Goal: Task Accomplishment & Management: Manage account settings

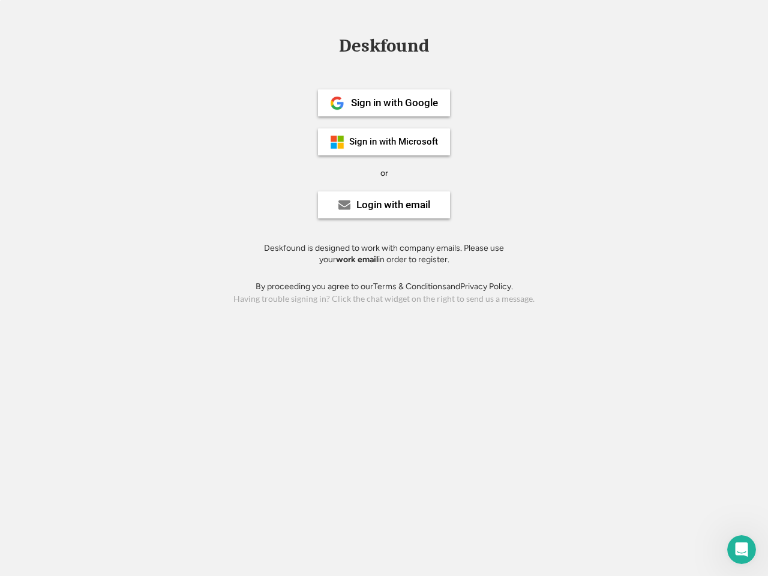
click at [384, 172] on div "or" at bounding box center [384, 173] width 8 height 12
click at [384, 48] on div "Deskfound" at bounding box center [384, 46] width 102 height 19
click at [328, 45] on div "Deskfound" at bounding box center [384, 48] width 768 height 23
click at [384, 48] on div "Deskfound" at bounding box center [384, 46] width 102 height 19
click at [384, 173] on div "or" at bounding box center [384, 173] width 8 height 12
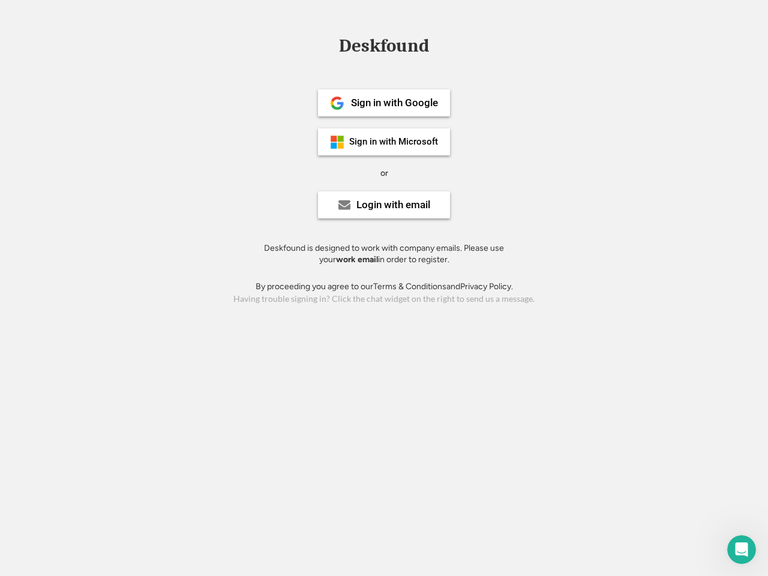
click at [384, 103] on div "Sign in with Google" at bounding box center [394, 103] width 87 height 10
click at [394, 103] on div "Sign in with Google" at bounding box center [394, 103] width 87 height 10
click at [337, 103] on img at bounding box center [337, 103] width 14 height 14
click at [384, 142] on div "Sign in with Microsoft" at bounding box center [393, 141] width 89 height 9
click at [394, 142] on div "Sign in with Microsoft" at bounding box center [393, 141] width 89 height 9
